Goal: Task Accomplishment & Management: Complete application form

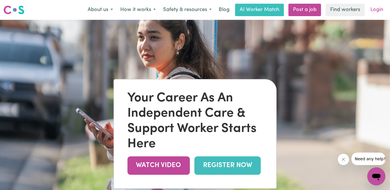
click at [379, 11] on link "Login" at bounding box center [377, 10] width 20 height 12
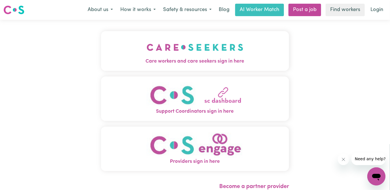
click at [212, 50] on img "Care workers and care seekers sign in here" at bounding box center [194, 47] width 97 height 21
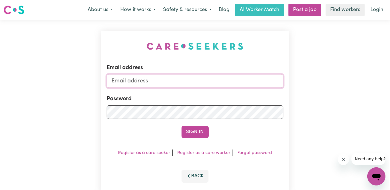
type input "[EMAIL_ADDRESS][DOMAIN_NAME]"
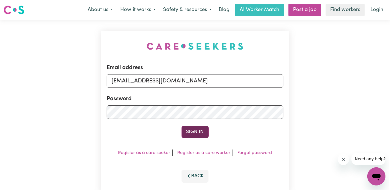
click at [198, 132] on button "Sign In" at bounding box center [194, 132] width 27 height 12
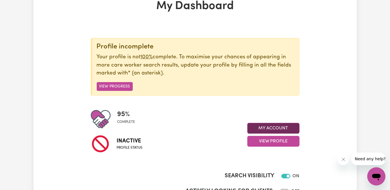
scroll to position [51, 0]
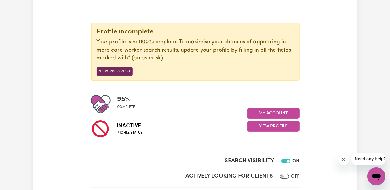
click at [117, 68] on button "View Progress" at bounding box center [115, 71] width 36 height 9
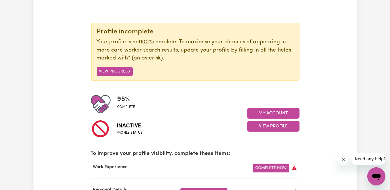
scroll to position [129, 0]
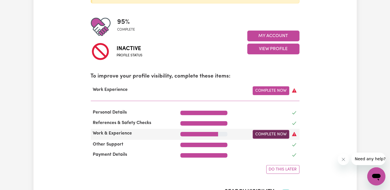
click at [268, 133] on link "Complete Now" at bounding box center [270, 134] width 37 height 9
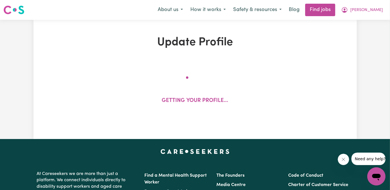
select select "Certificate III (Individual Support)"
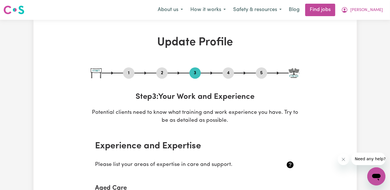
click at [126, 74] on button "1" at bounding box center [128, 72] width 11 height 7
select select "[DEMOGRAPHIC_DATA]"
select select "[DEMOGRAPHIC_DATA] Citizen"
select select "Studying a healthcare related degree or qualification"
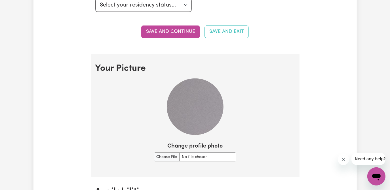
scroll to position [360, 0]
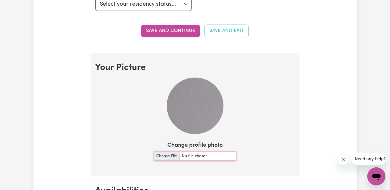
click at [193, 156] on input "Change profile photo" at bounding box center [195, 156] width 82 height 9
type input "C:\fakepath\MY MINING PIC.jpg"
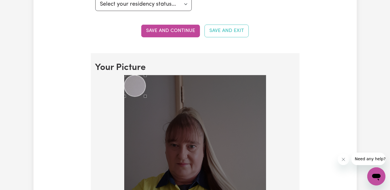
scroll to position [386, 0]
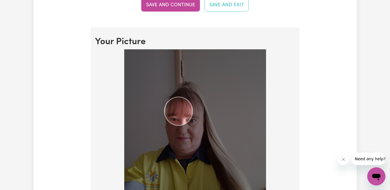
click at [164, 38] on section "Your Picture Change profile photo Upload" at bounding box center [195, 162] width 209 height 271
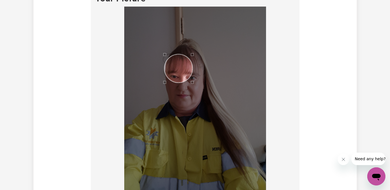
scroll to position [438, 0]
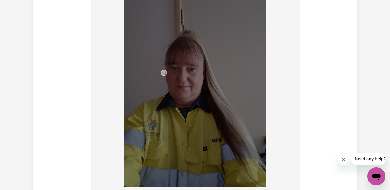
click at [161, 93] on img at bounding box center [195, 92] width 142 height 189
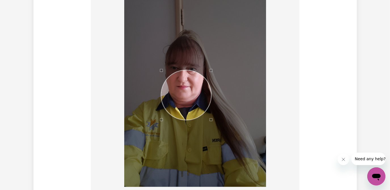
click at [210, 68] on div at bounding box center [195, 92] width 142 height 189
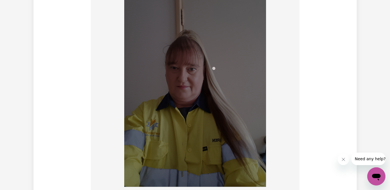
click at [214, 67] on img at bounding box center [195, 92] width 142 height 189
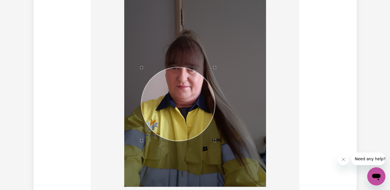
click at [142, 99] on div "Use the arrow keys to move the crop selection area" at bounding box center [178, 104] width 74 height 74
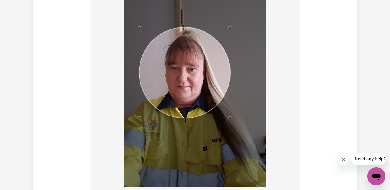
click at [189, 49] on div "Use the arrow keys to move the crop selection area" at bounding box center [184, 72] width 91 height 91
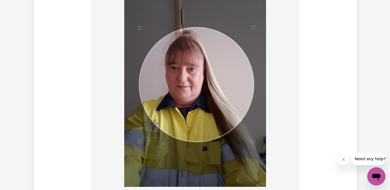
click at [254, 158] on div at bounding box center [195, 92] width 142 height 189
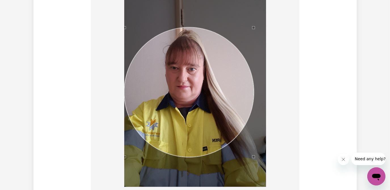
click at [107, 9] on div at bounding box center [194, 93] width 199 height 191
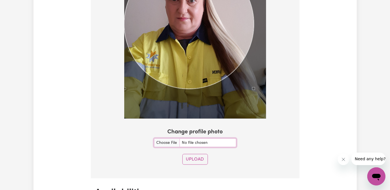
scroll to position [515, 0]
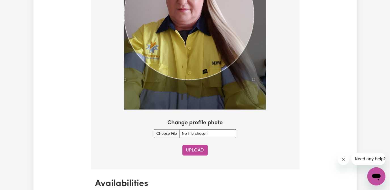
click at [200, 149] on button "Upload" at bounding box center [194, 150] width 25 height 11
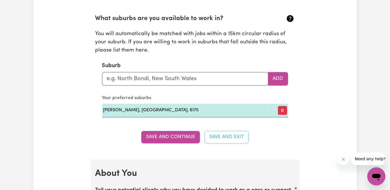
scroll to position [644, 0]
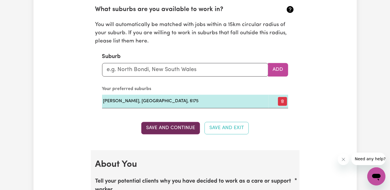
click at [172, 129] on button "Save and Continue" at bounding box center [170, 128] width 59 height 12
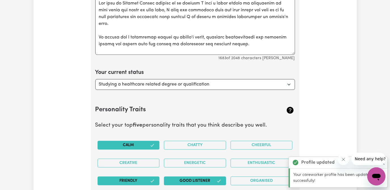
scroll to position [844, 0]
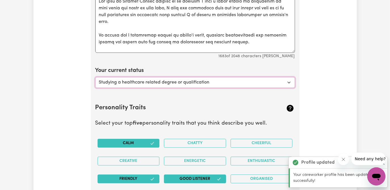
click at [288, 82] on select "Select... Studying a healthcare related degree or qualification Studying a non-…" at bounding box center [194, 82] width 199 height 11
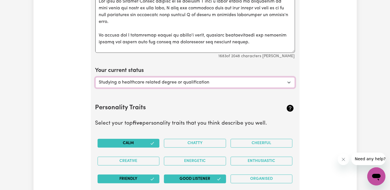
select select "Looking for extra work to fill my week and/or weekends"
click at [95, 77] on select "Select... Studying a healthcare related degree or qualification Studying a non-…" at bounding box center [194, 82] width 199 height 11
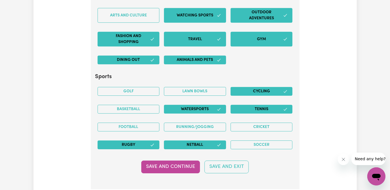
scroll to position [1231, 0]
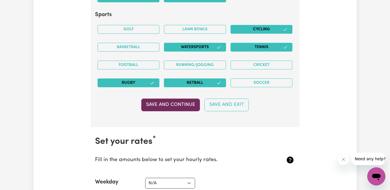
click at [185, 100] on button "Save and Continue" at bounding box center [170, 105] width 59 height 12
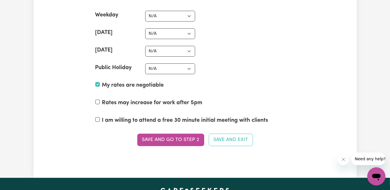
scroll to position [1406, 0]
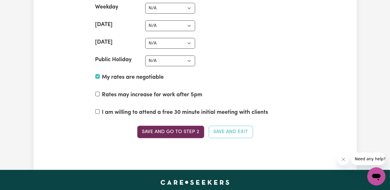
click at [178, 126] on button "Save and go to Step 2" at bounding box center [170, 132] width 67 height 12
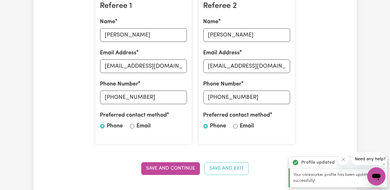
scroll to position [206, 0]
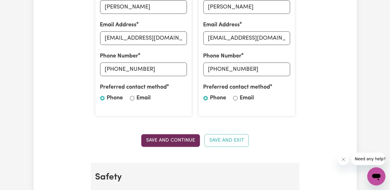
click at [156, 138] on button "Save and Continue" at bounding box center [170, 140] width 59 height 12
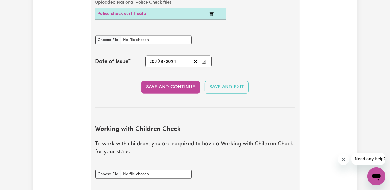
scroll to position [446, 0]
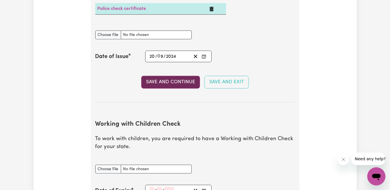
click at [183, 80] on button "Save and Continue" at bounding box center [170, 82] width 59 height 12
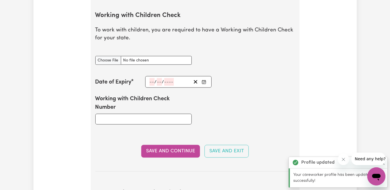
scroll to position [557, 0]
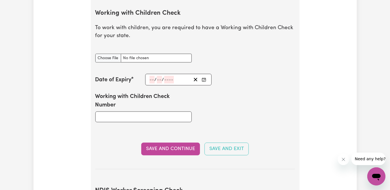
click at [187, 146] on button "Save and Continue" at bounding box center [170, 149] width 59 height 12
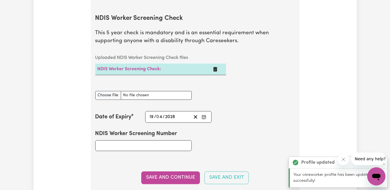
scroll to position [734, 0]
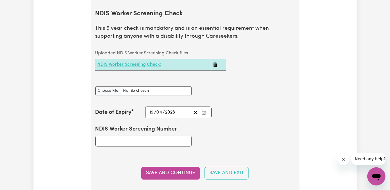
click at [141, 64] on link "NDIS Worker Screening Check:" at bounding box center [129, 64] width 64 height 5
